Goal: Information Seeking & Learning: Check status

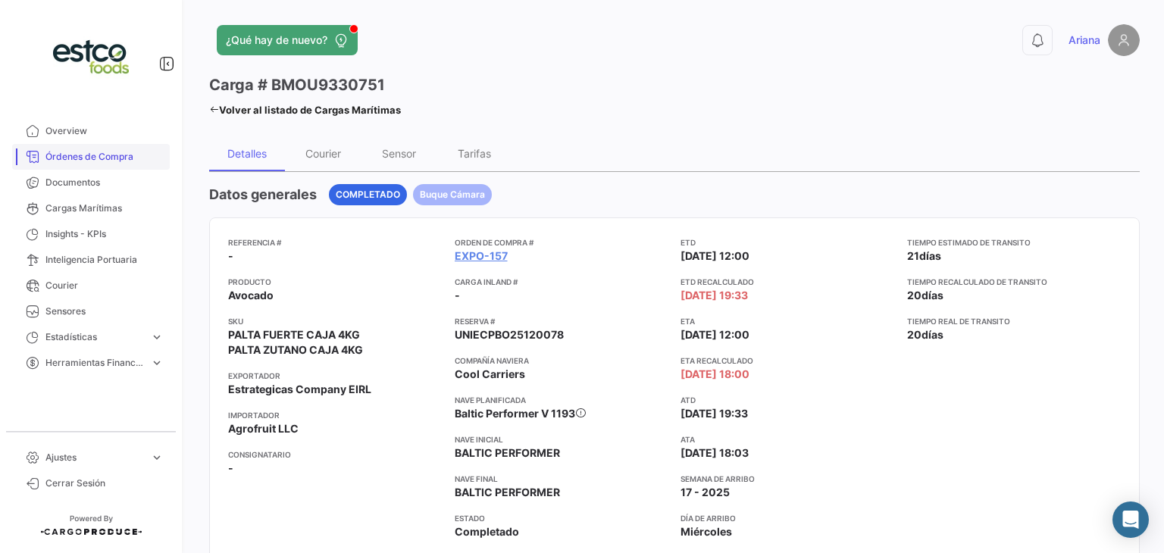
click at [80, 161] on span "Órdenes de Compra" at bounding box center [104, 157] width 118 height 14
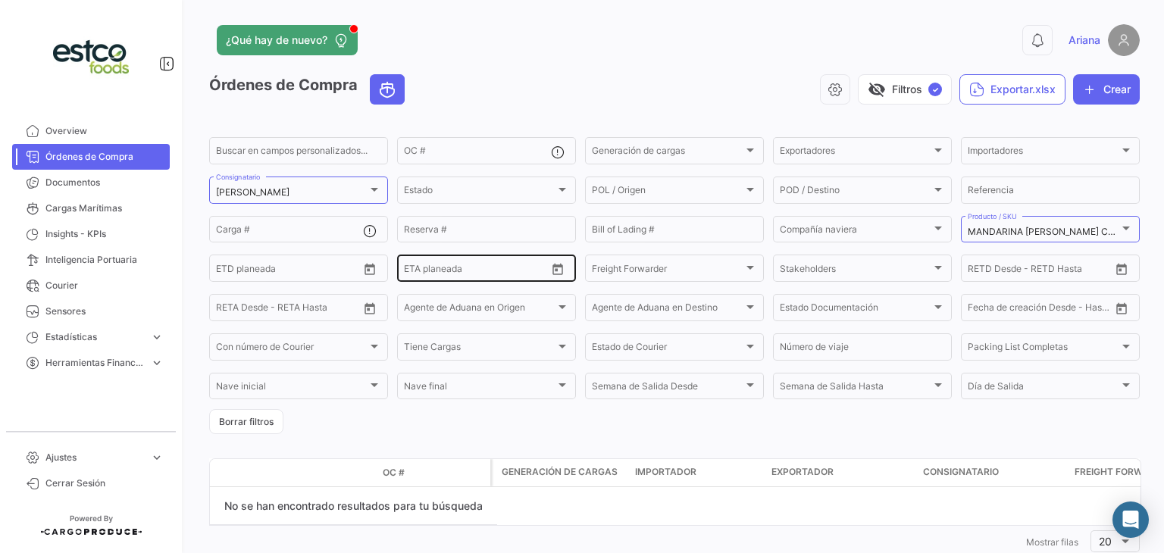
scroll to position [42, 0]
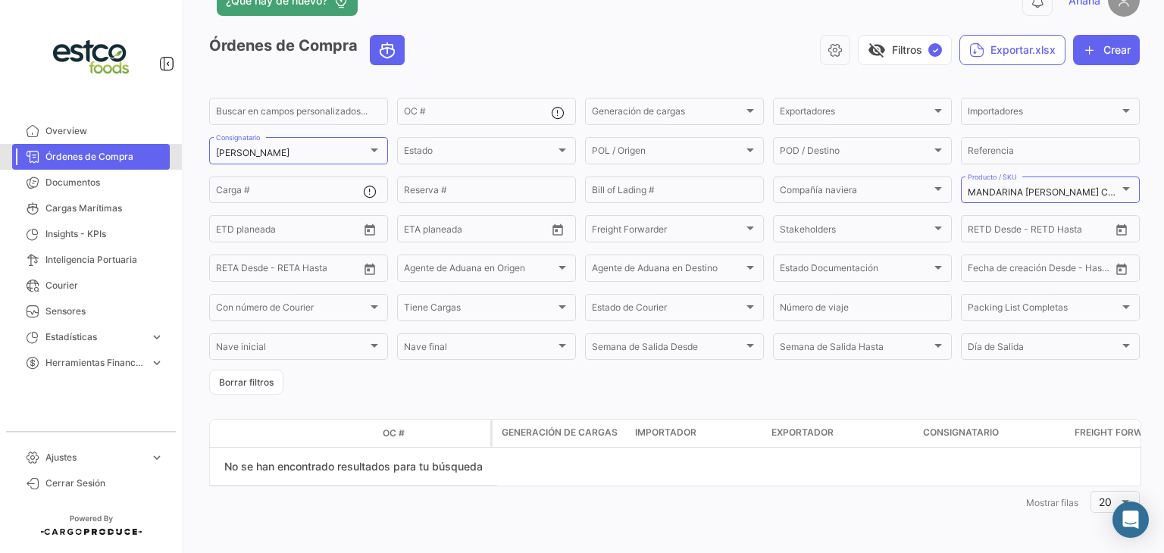
click at [127, 158] on span "Órdenes de Compra" at bounding box center [104, 157] width 118 height 14
click at [94, 205] on span "Cargas Marítimas" at bounding box center [104, 209] width 118 height 14
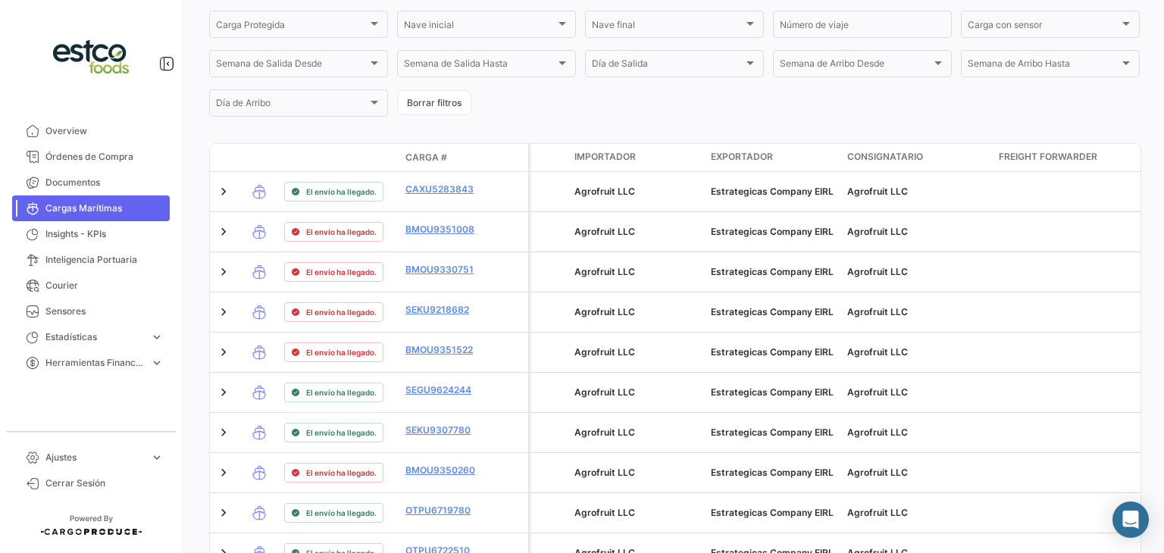
scroll to position [402, 0]
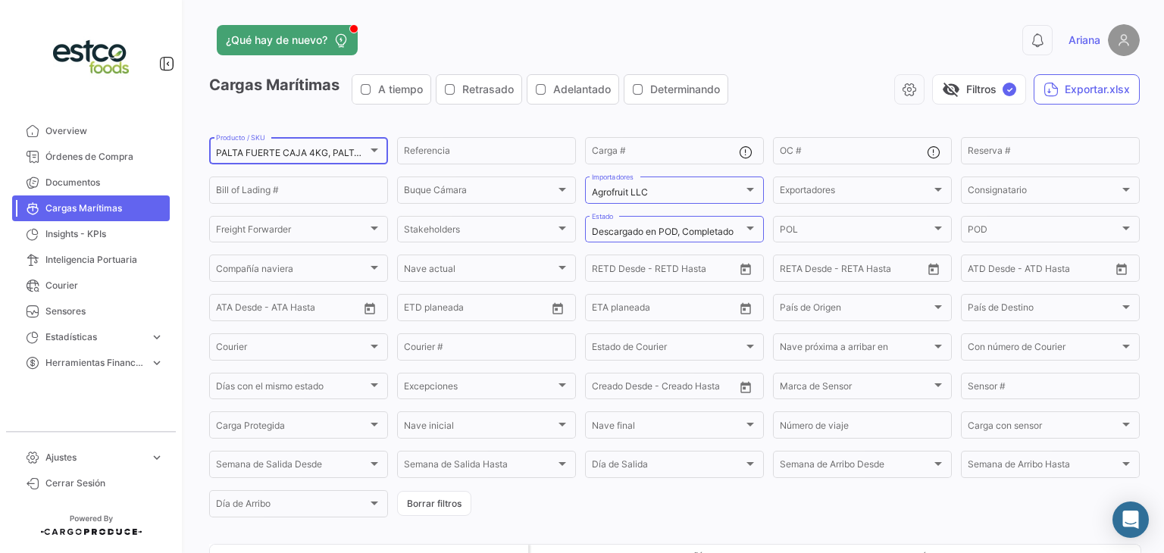
click at [365, 141] on div "PALTA FUERTE CAJA 4KG, PALTA [PERSON_NAME] CAJA 4 KG, PALTA ZUTANO CAJA 4KG, PA…" at bounding box center [298, 150] width 165 height 30
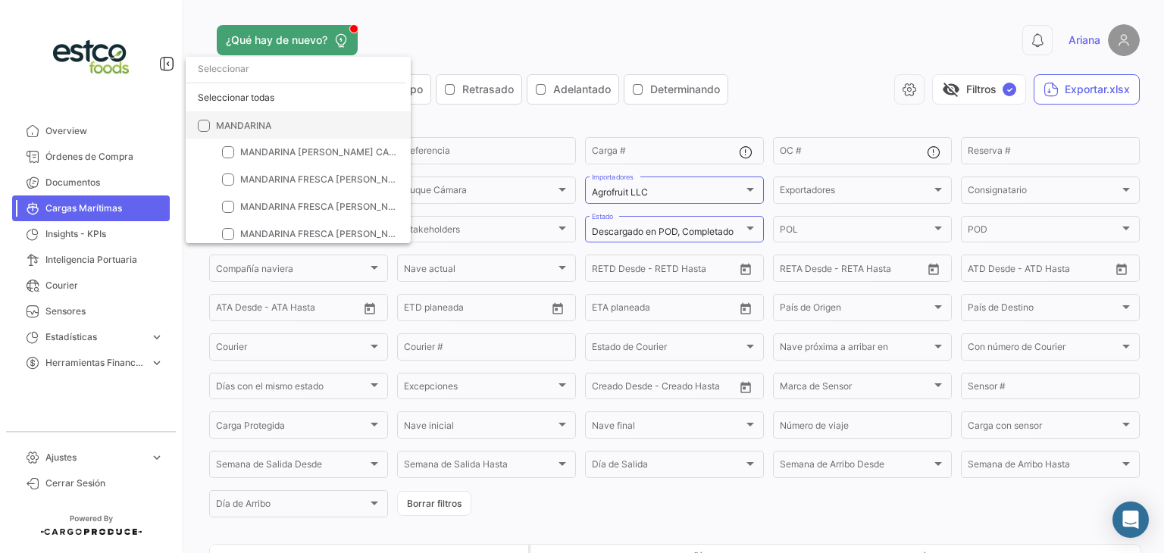
click at [252, 121] on span "MANDARINA" at bounding box center [243, 124] width 55 height 11
click at [204, 131] on input "MANDARINA" at bounding box center [203, 131] width 1 height 1
checkbox input "true"
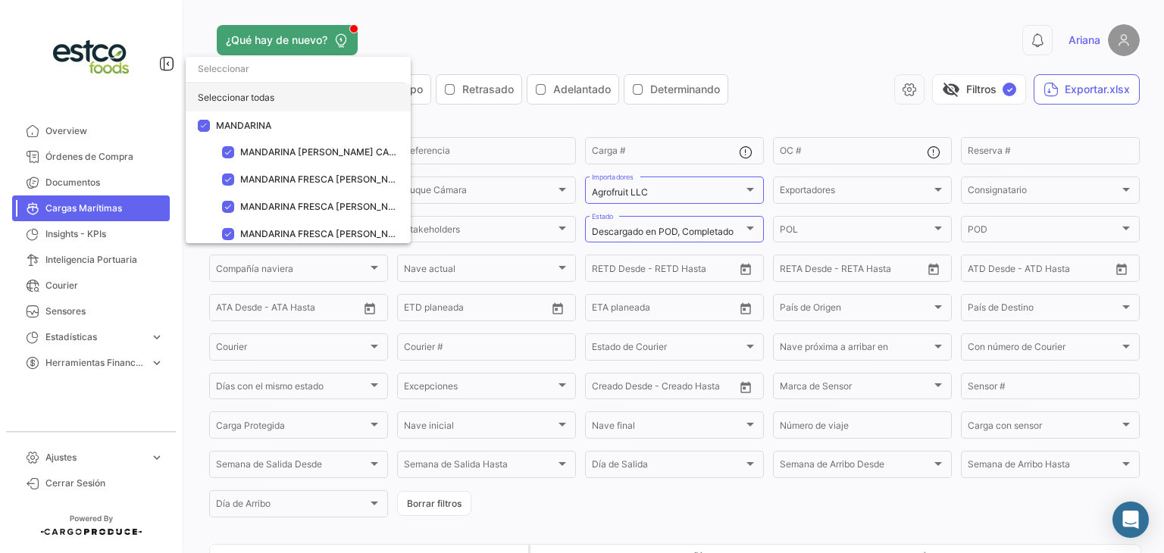
click at [247, 95] on div "Seleccionar todas" at bounding box center [298, 97] width 225 height 27
checkbox input "true"
click at [594, 128] on div at bounding box center [582, 276] width 1164 height 553
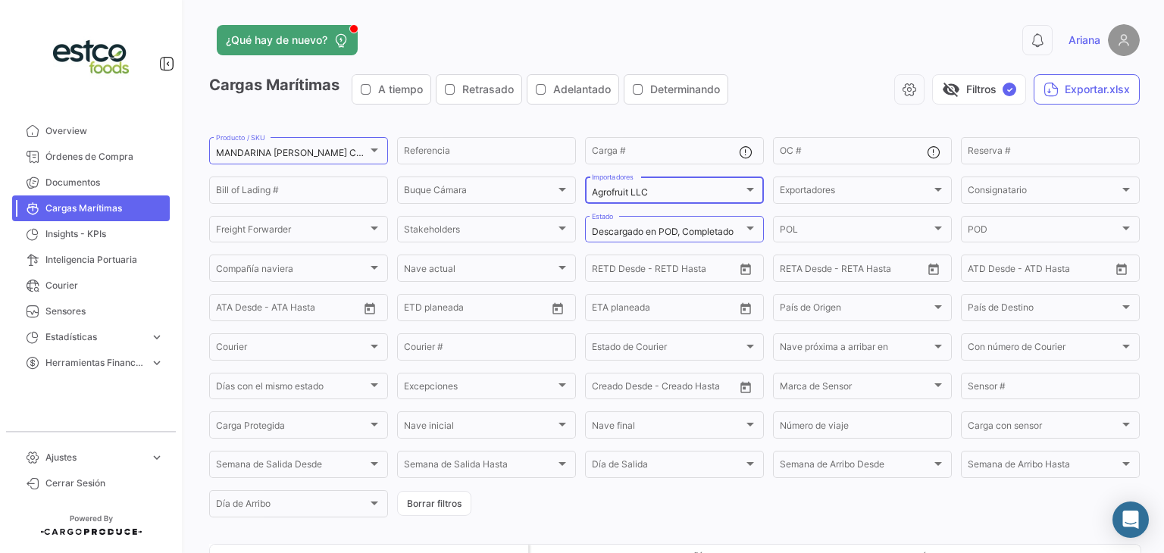
click at [686, 198] on div "Agrofruit LLC" at bounding box center [668, 192] width 152 height 11
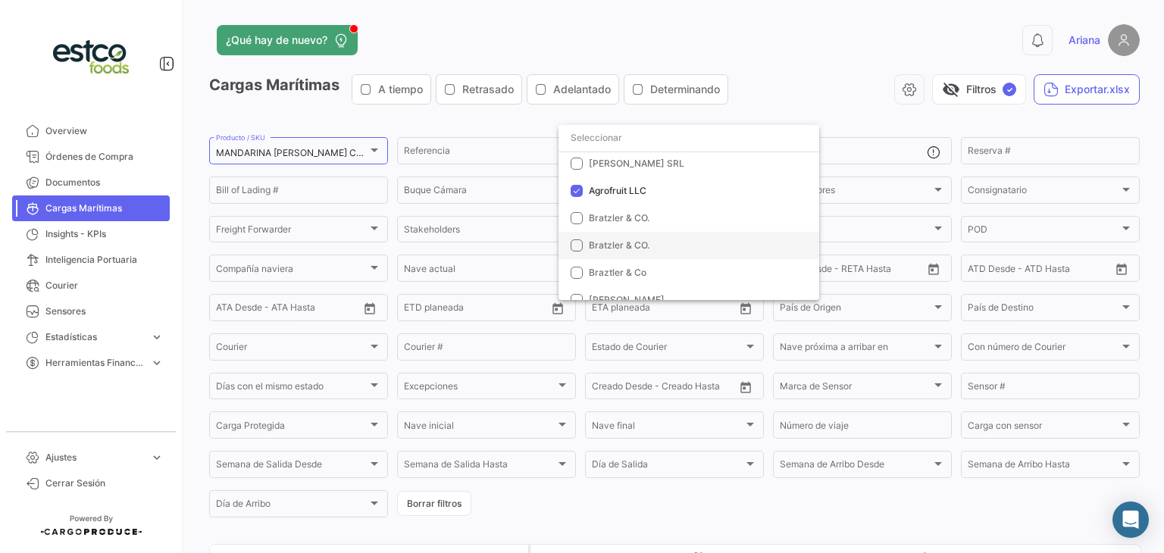
scroll to position [206, 0]
click at [654, 257] on span "Natural Trading LLC" at bounding box center [632, 259] width 87 height 11
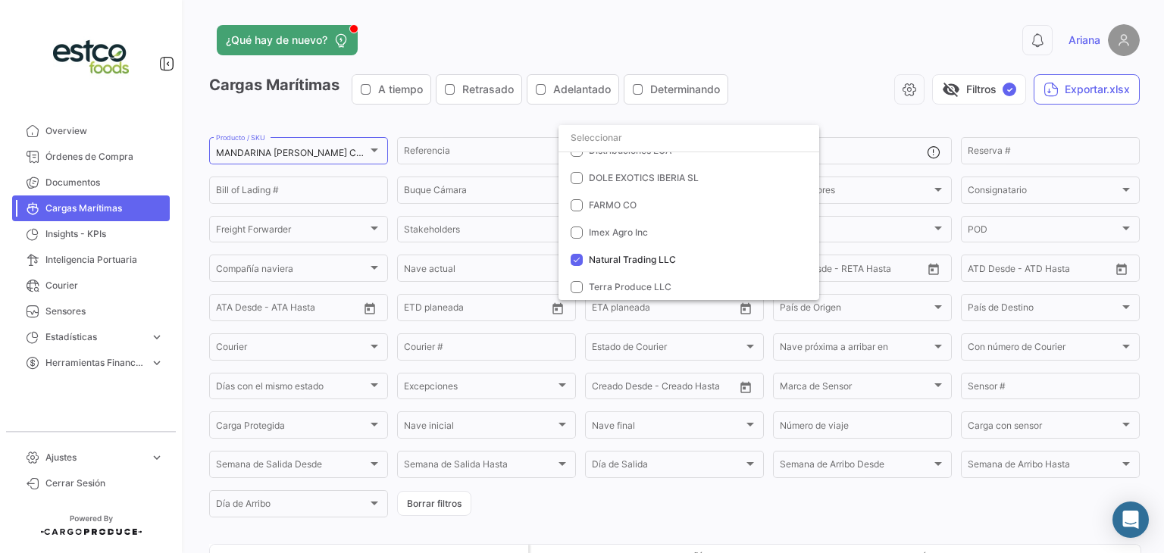
click at [822, 79] on div at bounding box center [582, 276] width 1164 height 553
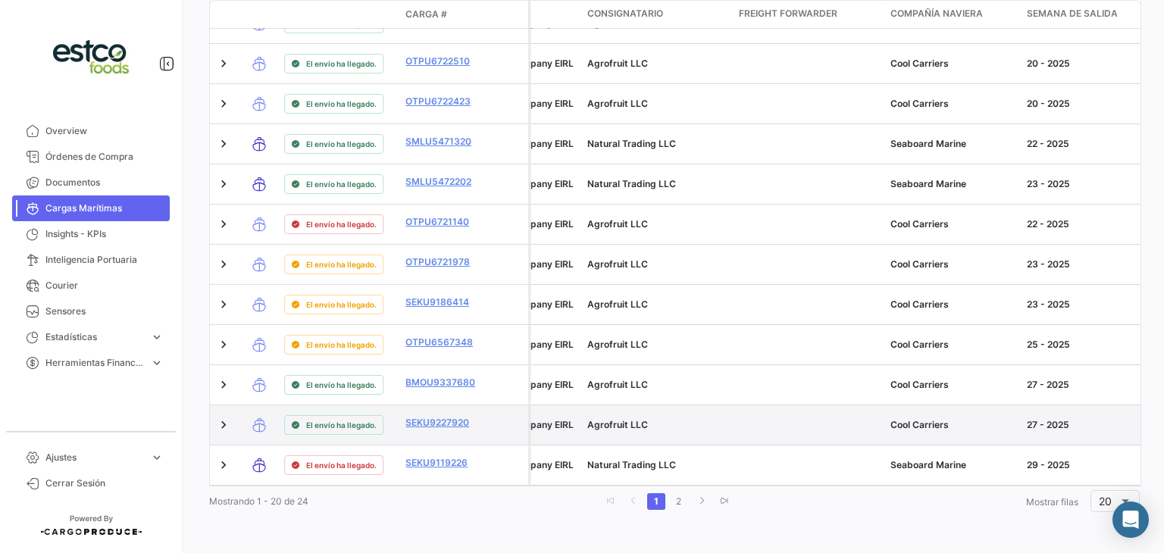
scroll to position [0, 260]
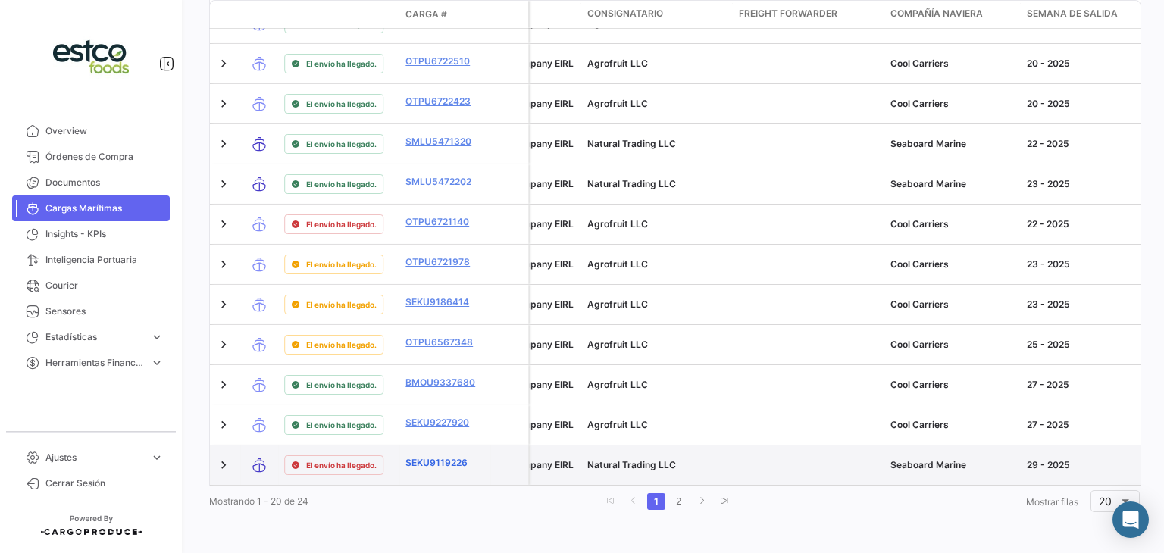
click at [449, 456] on link "SEKU9119226" at bounding box center [445, 463] width 79 height 14
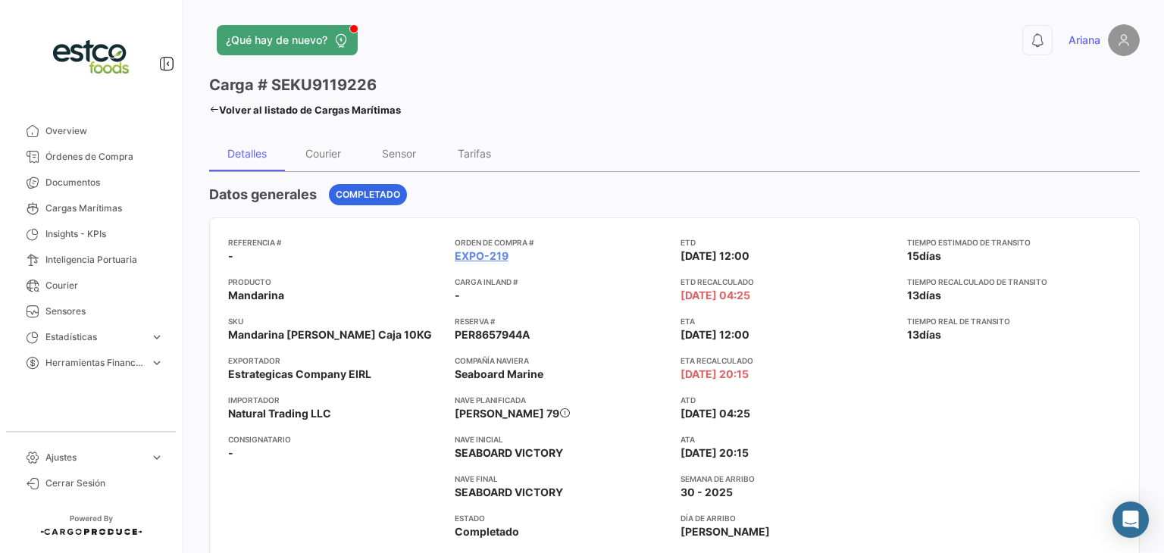
click at [218, 155] on div "Detalles" at bounding box center [247, 153] width 76 height 36
click at [215, 109] on icon at bounding box center [214, 110] width 10 height 10
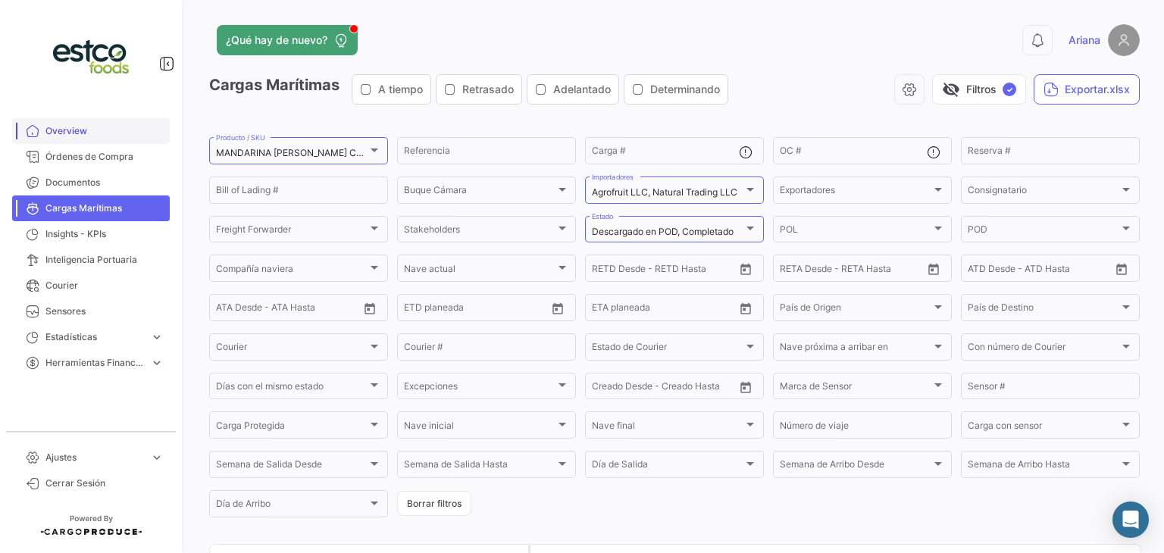
click at [101, 138] on link "Overview" at bounding box center [91, 131] width 158 height 26
